Goal: Task Accomplishment & Management: Manage account settings

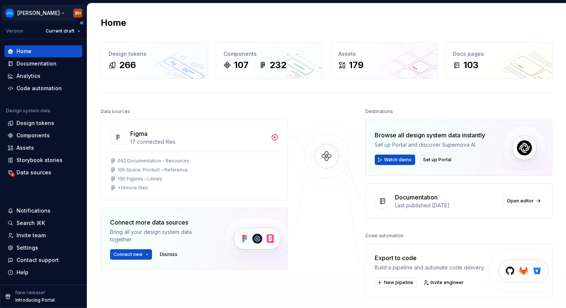
click at [80, 7] on html "[PERSON_NAME] [PERSON_NAME] Version Current draft Home Documentation Analytics …" at bounding box center [283, 154] width 566 height 308
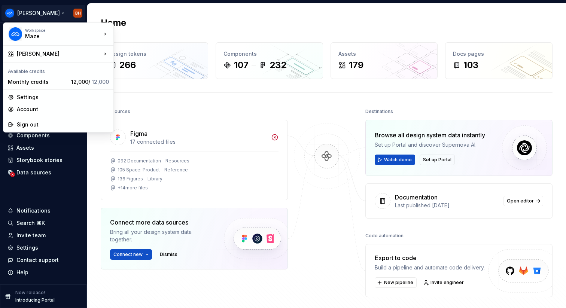
click at [153, 104] on html "[PERSON_NAME] [PERSON_NAME] Version Current draft Home Documentation Analytics …" at bounding box center [283, 154] width 566 height 308
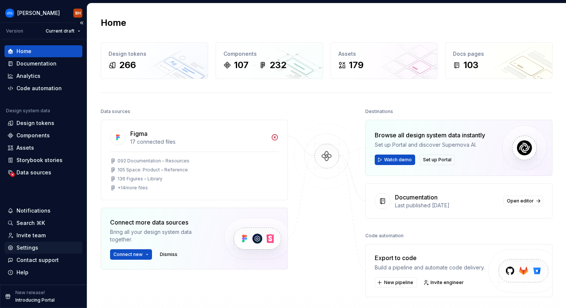
click at [27, 251] on div "Settings" at bounding box center [27, 247] width 22 height 7
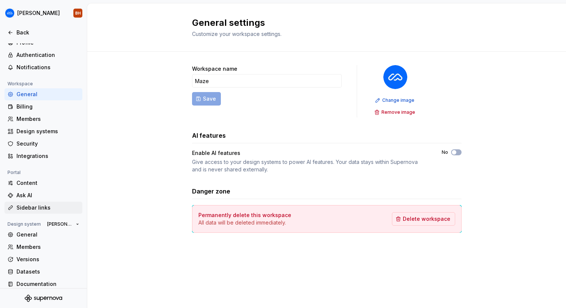
scroll to position [22, 0]
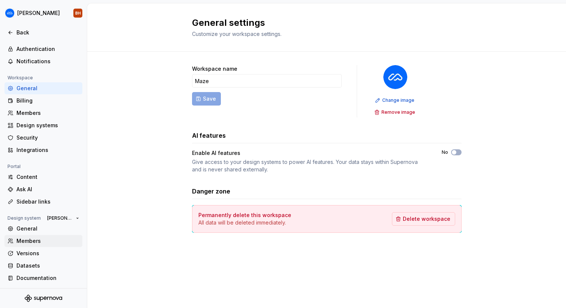
click at [27, 236] on div "Members" at bounding box center [43, 241] width 78 height 12
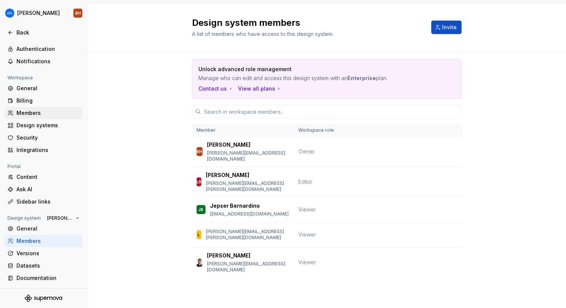
click at [21, 108] on div "Members" at bounding box center [43, 113] width 78 height 12
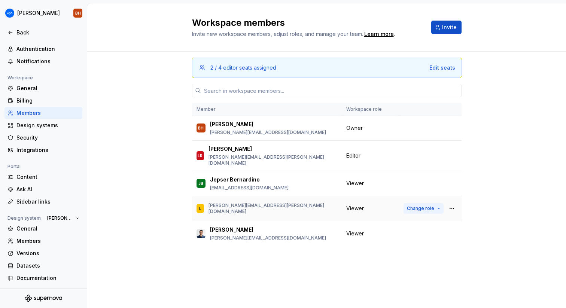
click at [438, 203] on button "Change role" at bounding box center [424, 208] width 40 height 10
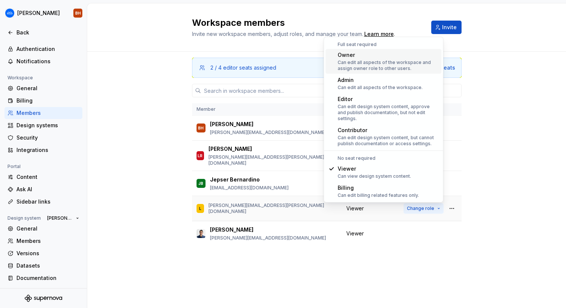
click at [438, 203] on button "Change role" at bounding box center [424, 208] width 40 height 10
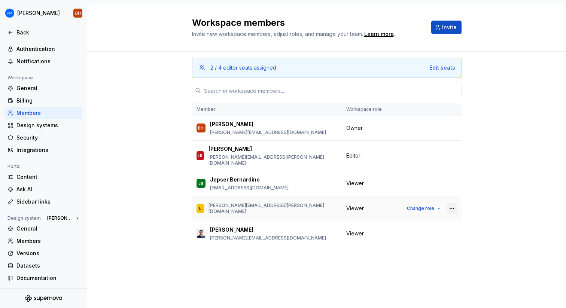
click at [451, 203] on button "button" at bounding box center [452, 208] width 10 height 10
click at [434, 218] on div "Remove from workspace" at bounding box center [406, 217] width 65 height 7
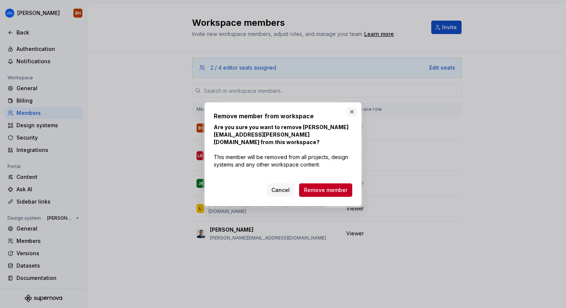
click at [349, 117] on button "button" at bounding box center [352, 112] width 10 height 10
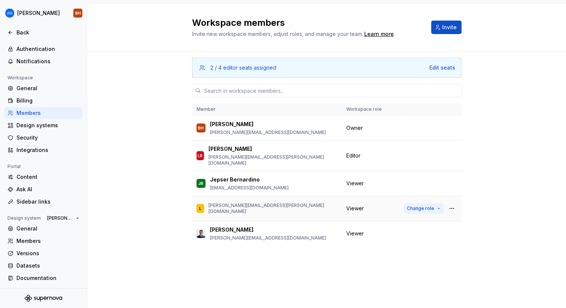
click at [422, 206] on span "Change role" at bounding box center [420, 209] width 27 height 6
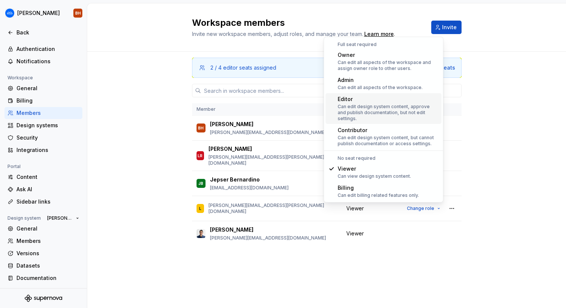
click at [370, 109] on div "Can edit design system content, approve and publish documentation, but not edit…" at bounding box center [388, 113] width 101 height 18
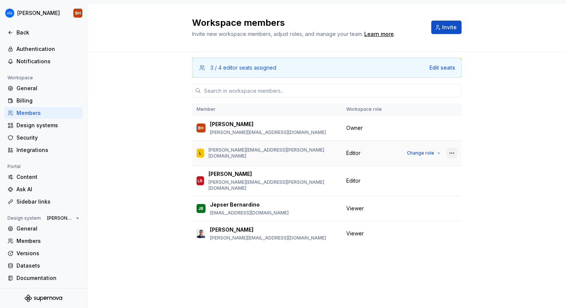
click at [453, 154] on button "button" at bounding box center [452, 153] width 10 height 10
click at [434, 167] on div "Remove from workspace" at bounding box center [406, 167] width 65 height 7
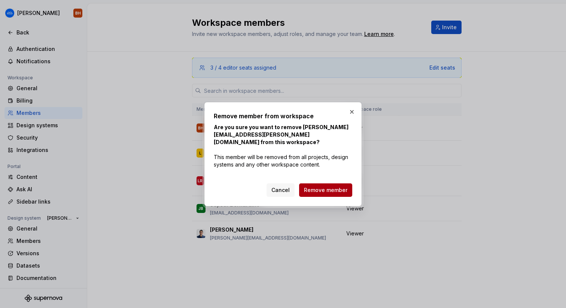
click at [337, 187] on span "Remove member" at bounding box center [325, 190] width 43 height 7
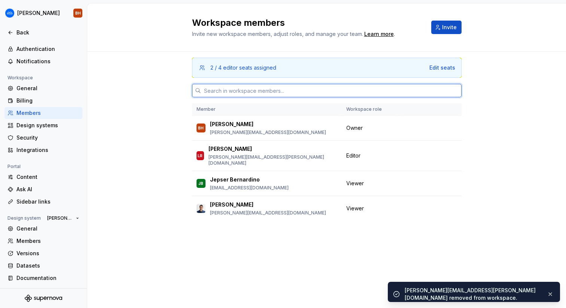
click at [257, 93] on input "text" at bounding box center [331, 90] width 261 height 13
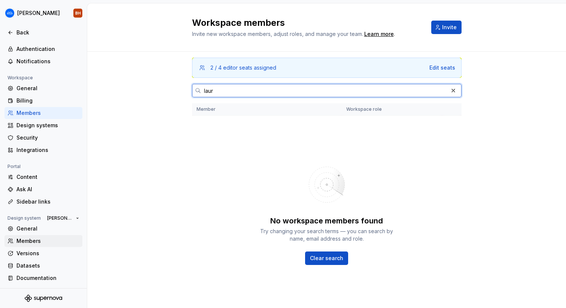
type input "laur"
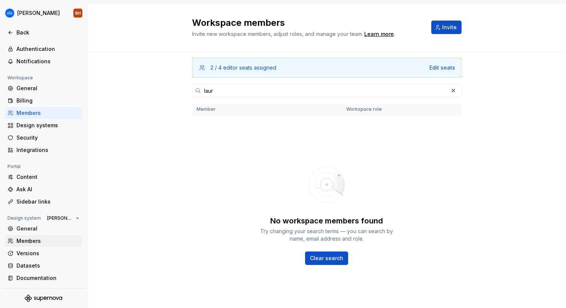
click at [20, 242] on div "Members" at bounding box center [47, 240] width 63 height 7
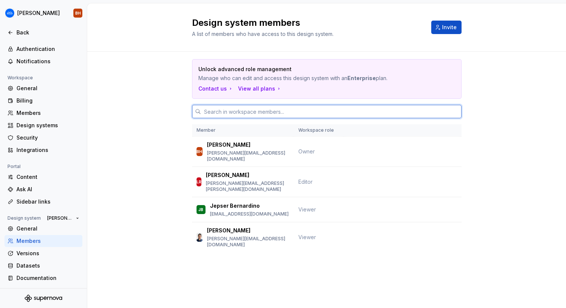
click at [223, 114] on input "text" at bounding box center [331, 111] width 261 height 13
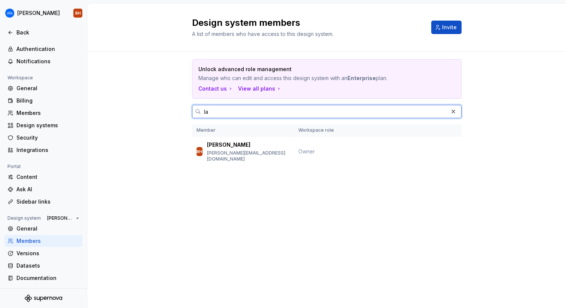
type input "l"
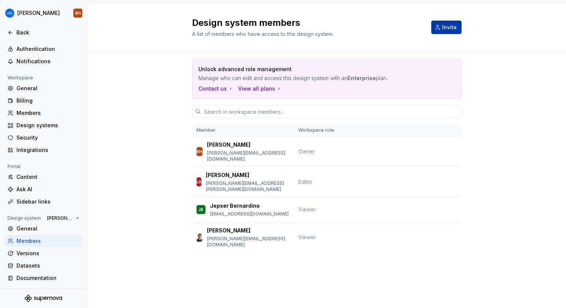
click at [450, 24] on span "Invite" at bounding box center [449, 27] width 15 height 7
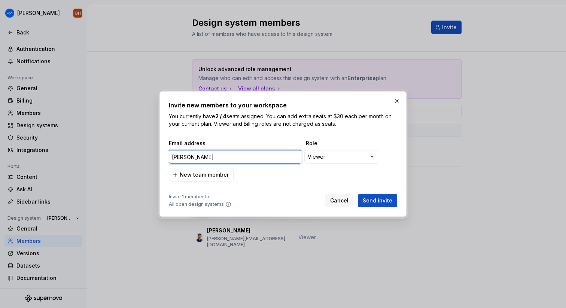
click at [193, 156] on input "[PERSON_NAME]" at bounding box center [235, 156] width 133 height 13
paste input "[EMAIL_ADDRESS][PERSON_NAME][DOMAIN_NAME]"
type input "[PERSON_NAME][EMAIL_ADDRESS][PERSON_NAME][DOMAIN_NAME]"
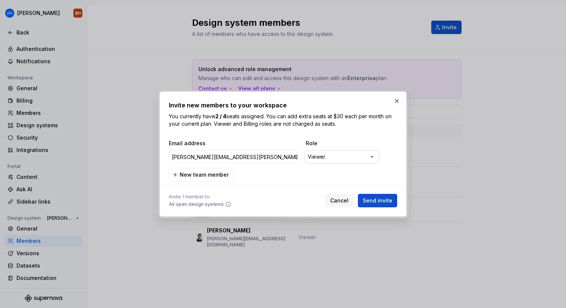
click at [330, 151] on body "**********" at bounding box center [283, 154] width 566 height 308
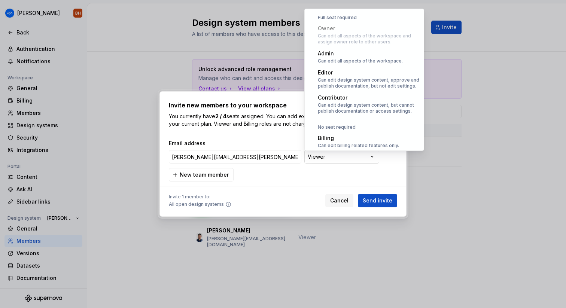
scroll to position [21, 0]
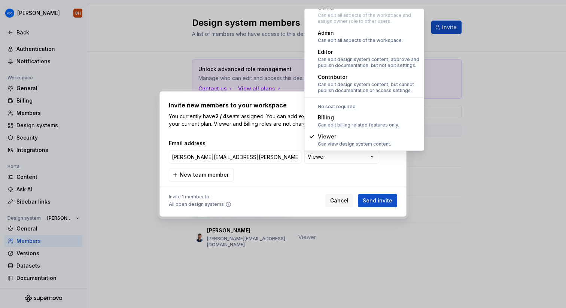
select select "*******"
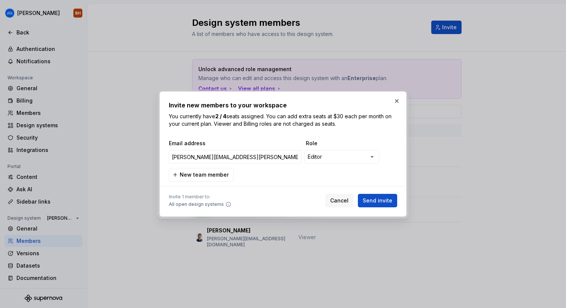
click at [256, 177] on div "**********" at bounding box center [283, 161] width 229 height 42
click at [372, 200] on span "Send invite" at bounding box center [378, 200] width 30 height 7
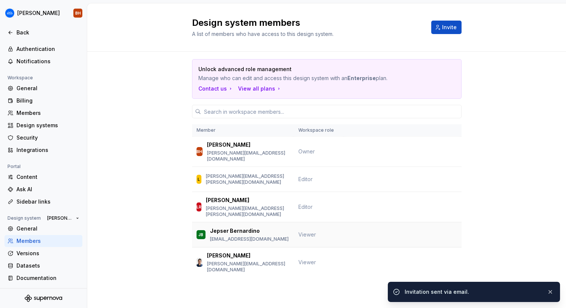
click at [267, 227] on div "JB Jepser [PERSON_NAME] [PERSON_NAME][EMAIL_ADDRESS][DOMAIN_NAME]" at bounding box center [243, 235] width 93 height 16
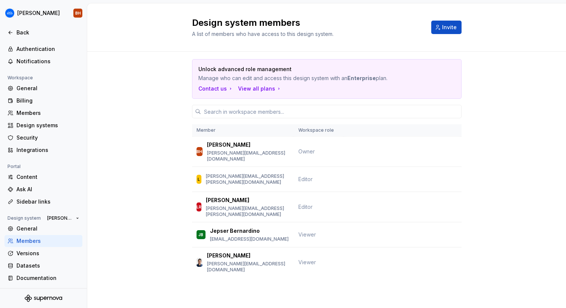
click at [166, 173] on div "Unlock advanced role management Manage who can edit and access this design syst…" at bounding box center [326, 179] width 479 height 254
